Goal: Check status: Check status

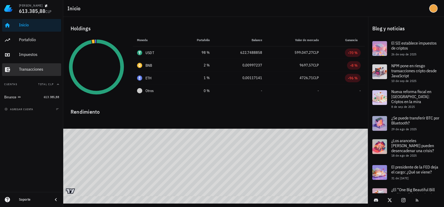
click at [32, 68] on div "Transacciones" at bounding box center [39, 69] width 40 height 5
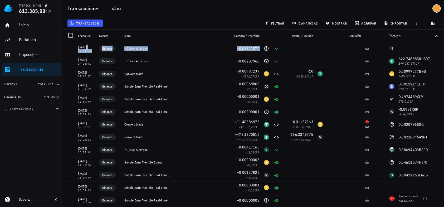
drag, startPoint x: 382, startPoint y: 46, endPoint x: 383, endPoint y: 59, distance: 12.9
click at [383, 59] on div "23/09/2025 07:24:23 Binance HODLer Airdrops +0,04611074 21/09/2025 14:28:31 Bin…" at bounding box center [224, 122] width 322 height 161
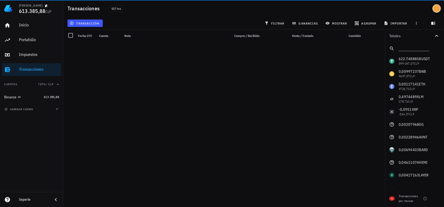
scroll to position [6385, 0]
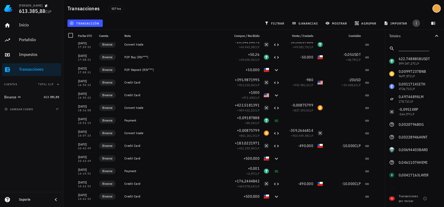
click at [417, 22] on icon "button" at bounding box center [417, 23] width 4 height 4
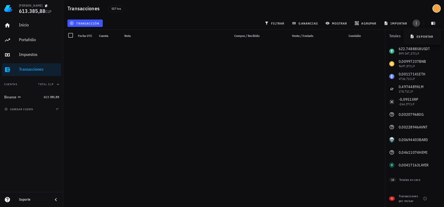
scroll to position [5857, 0]
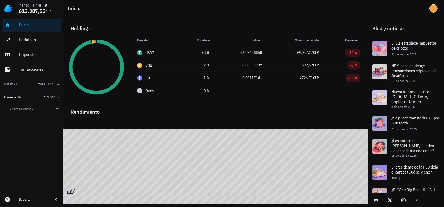
drag, startPoint x: 18, startPoint y: 12, endPoint x: 57, endPoint y: 12, distance: 38.8
click at [57, 12] on div "[PERSON_NAME] 613.387,55 CLP" at bounding box center [31, 8] width 63 height 17
